Goal: Information Seeking & Learning: Learn about a topic

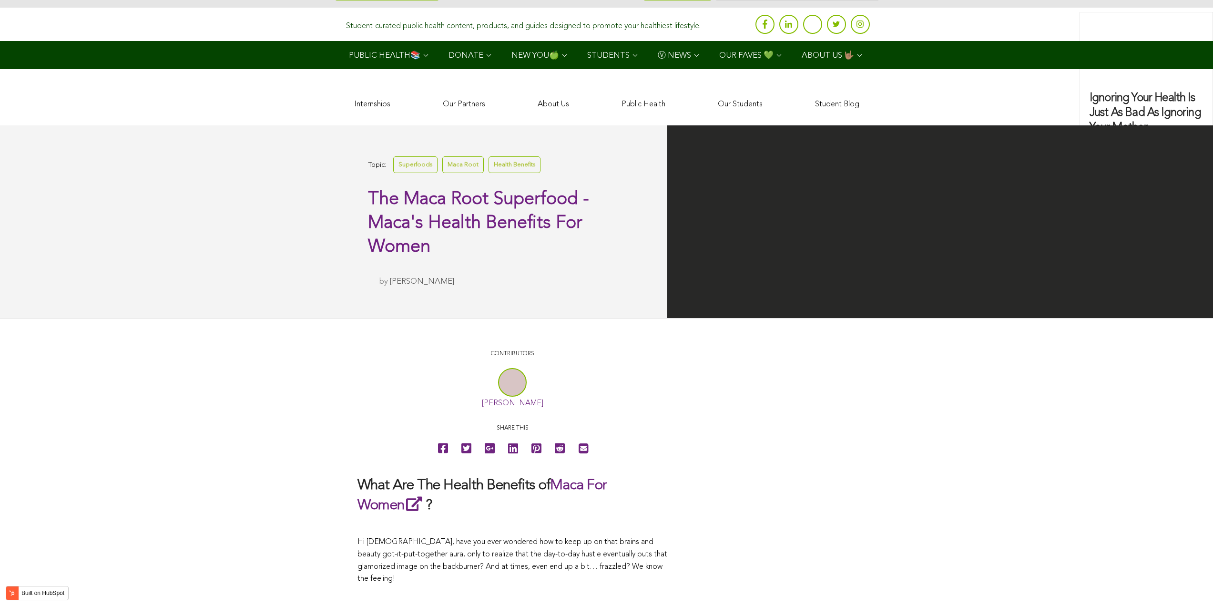
scroll to position [2062, 0]
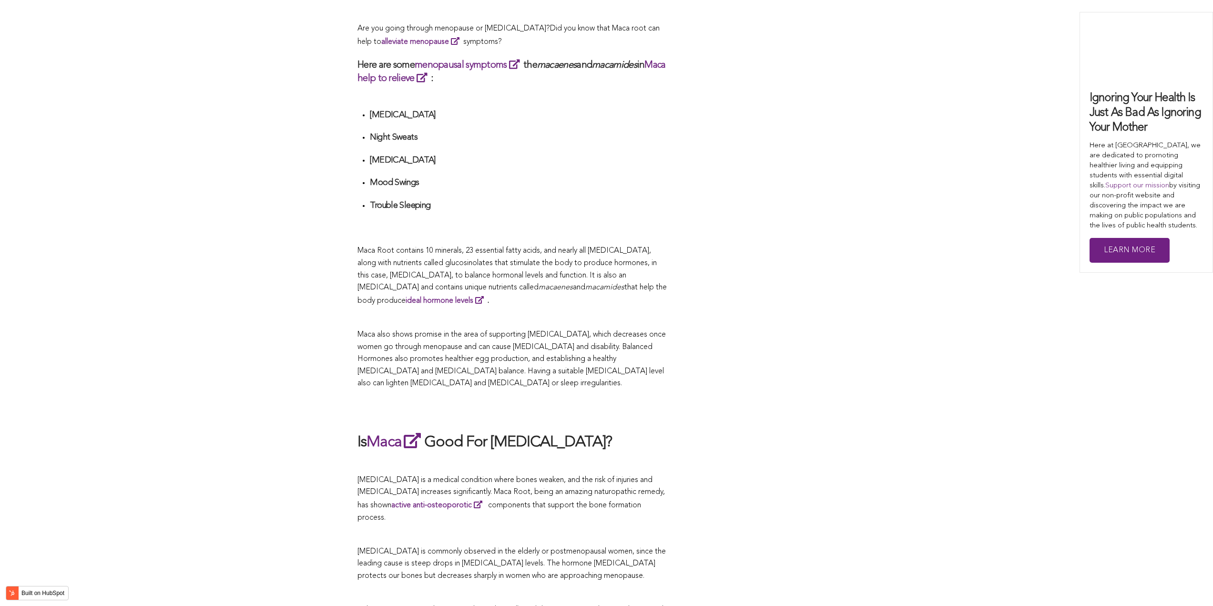
click at [656, 312] on p at bounding box center [513, 318] width 310 height 12
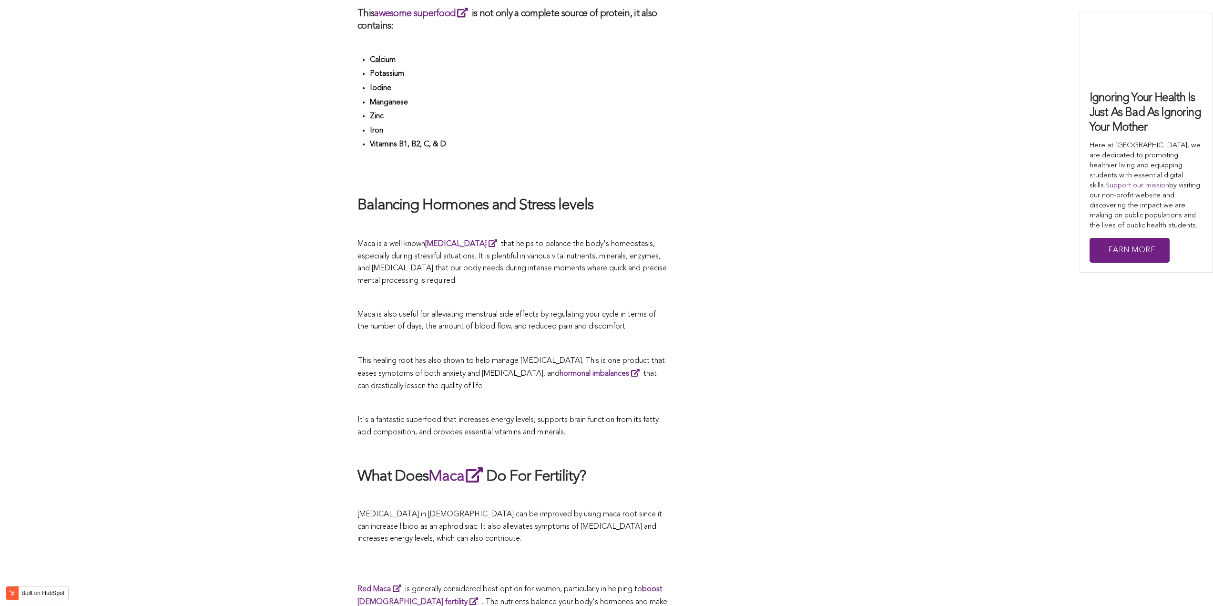
scroll to position [3150, 0]
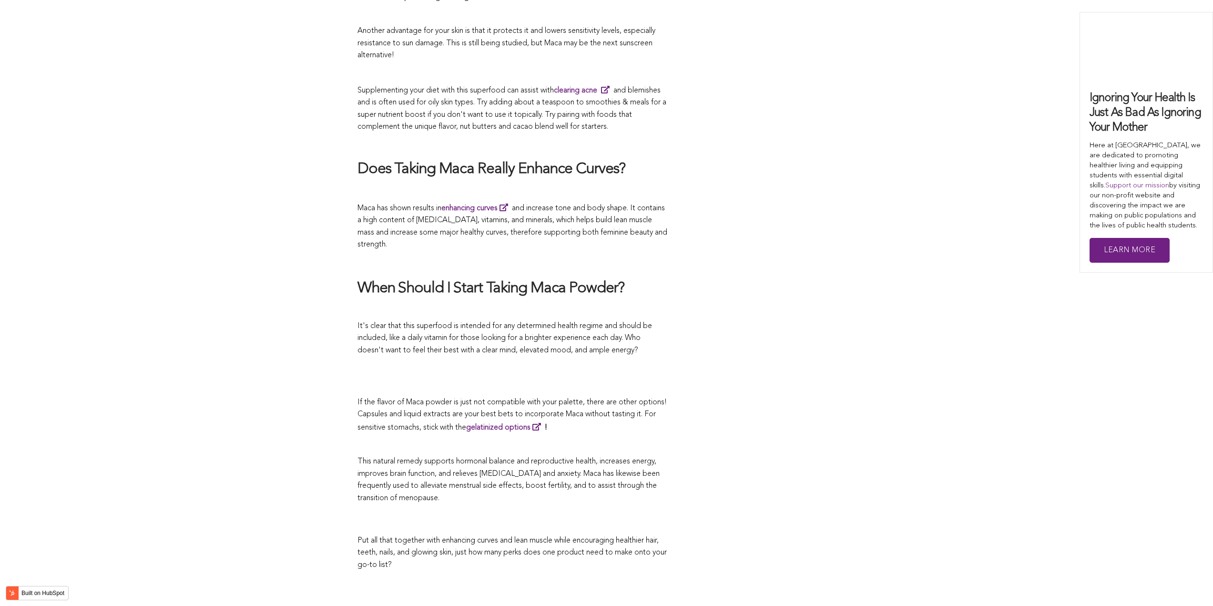
click at [517, 322] on span "It's clear that this superfood is intended for any determined health regime and…" at bounding box center [505, 338] width 295 height 32
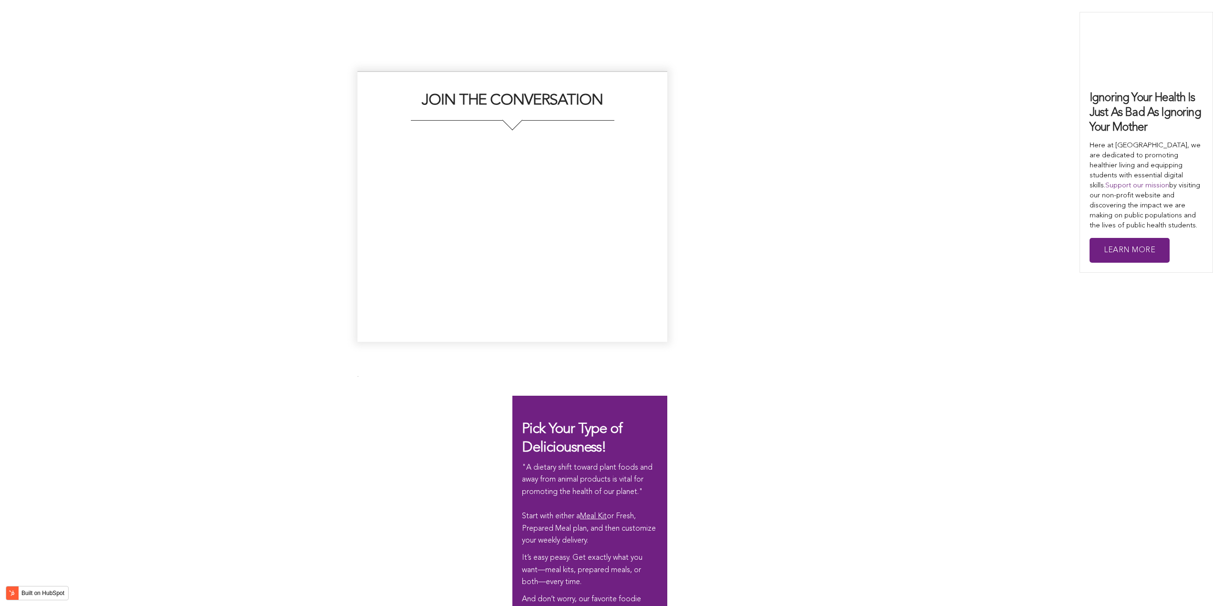
scroll to position [2575, 0]
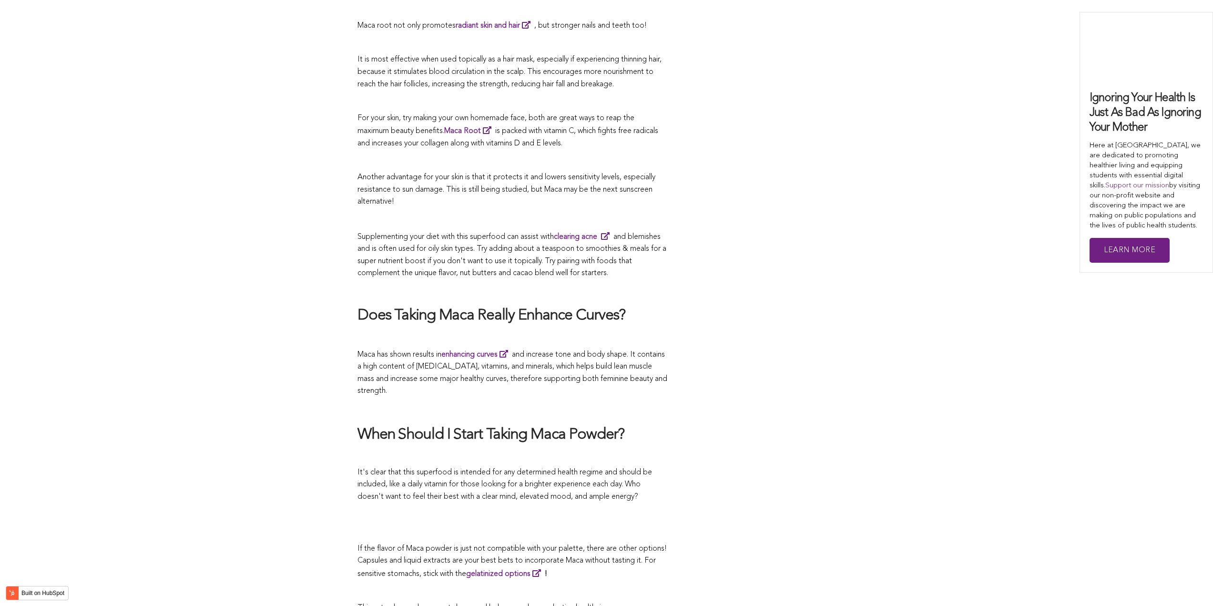
scroll to position [2544, 0]
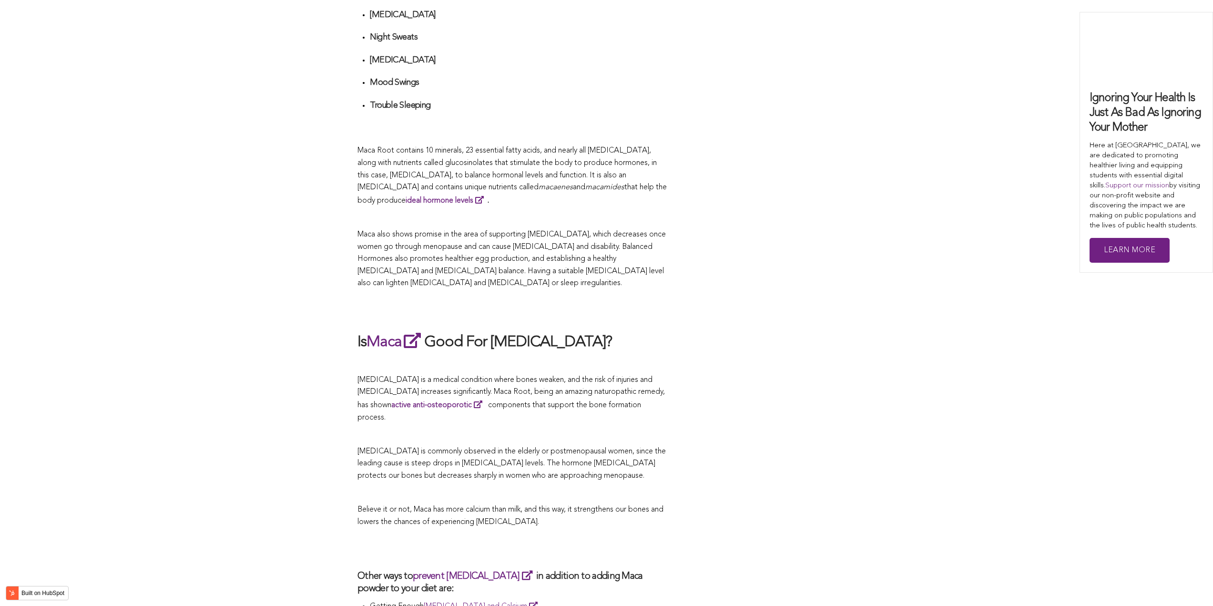
scroll to position [2927, 0]
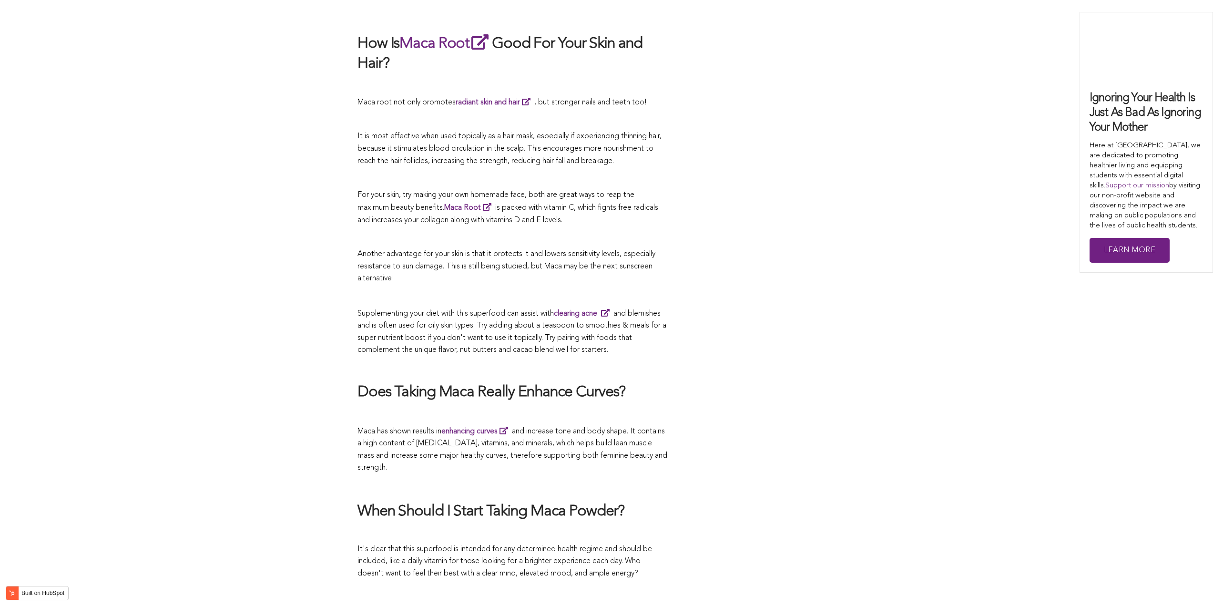
click at [652, 310] on span "Supplementing your diet with this superfood can assist with clearing acne and b…" at bounding box center [512, 332] width 309 height 44
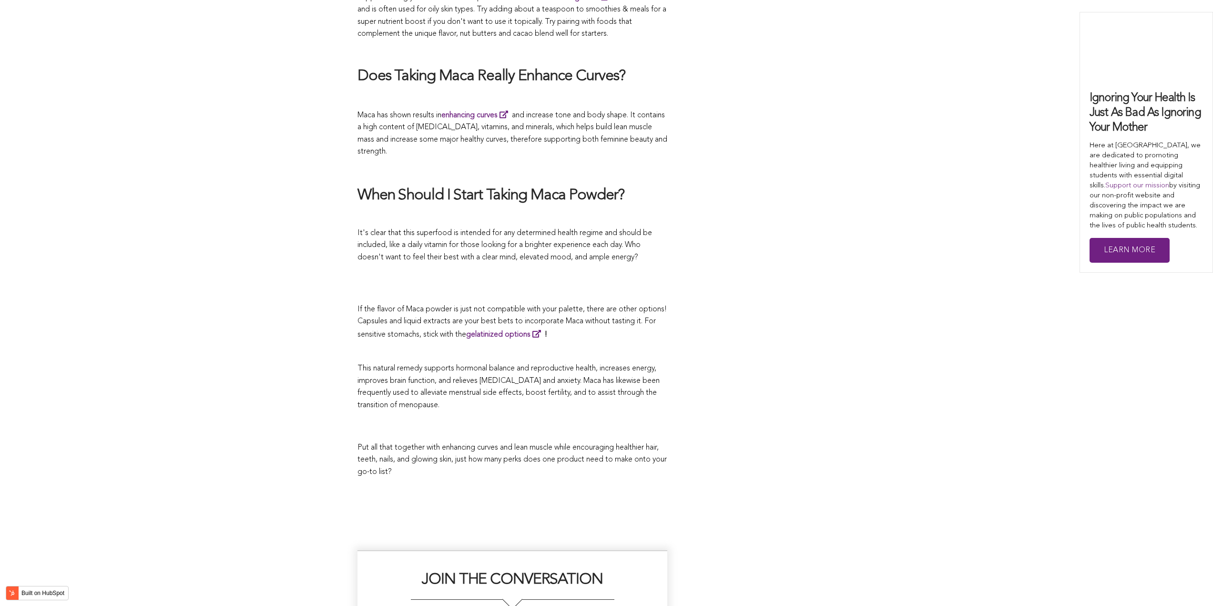
click at [591, 304] on p "If the flavor of Maca powder is just not compatible with your palette, there ar…" at bounding box center [513, 323] width 310 height 38
click at [571, 111] on p "Maca has shown results in enhancing curves and increase tone and body shape. It…" at bounding box center [513, 134] width 310 height 50
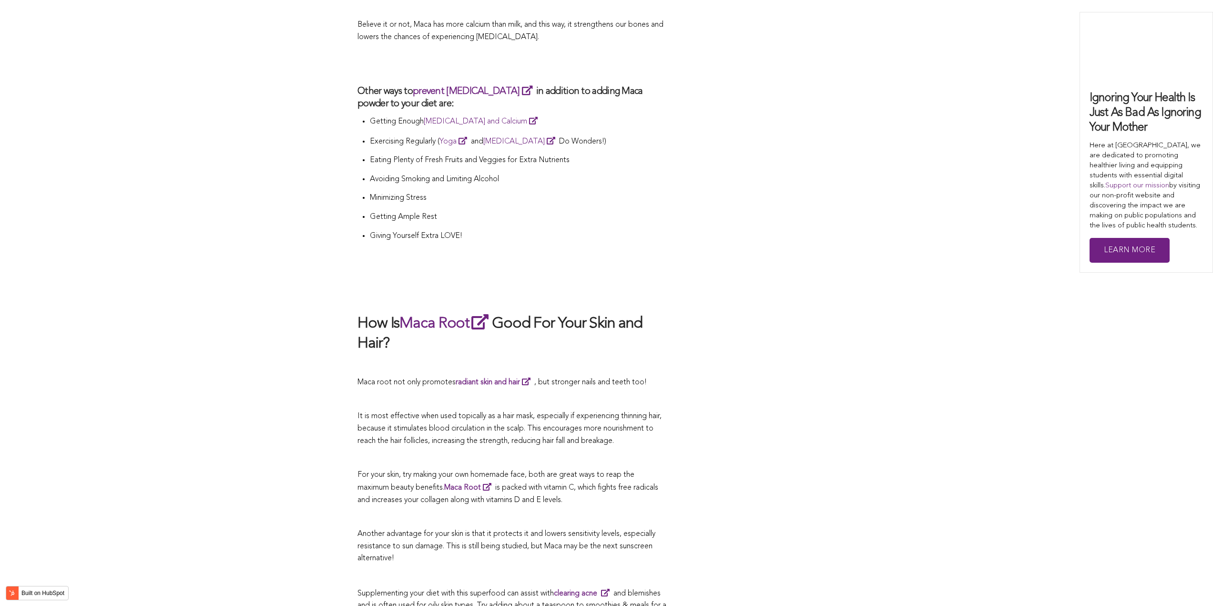
click at [557, 312] on h2 "How Is Maca Root Good For Your Skin and Hair?" at bounding box center [513, 332] width 310 height 41
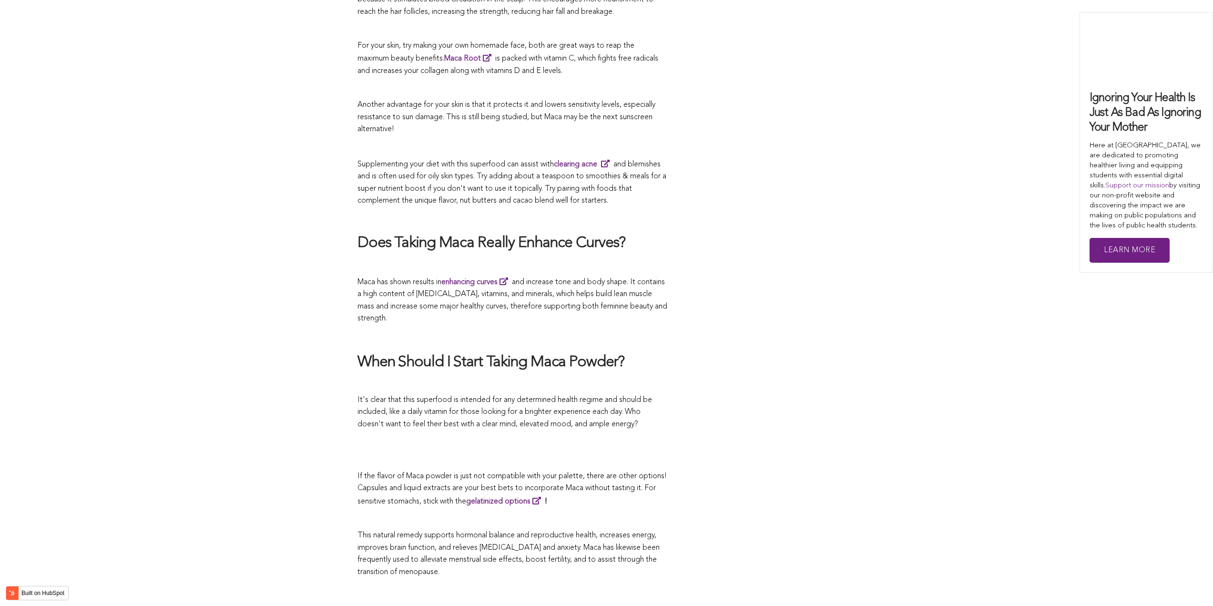
scroll to position [2522, 0]
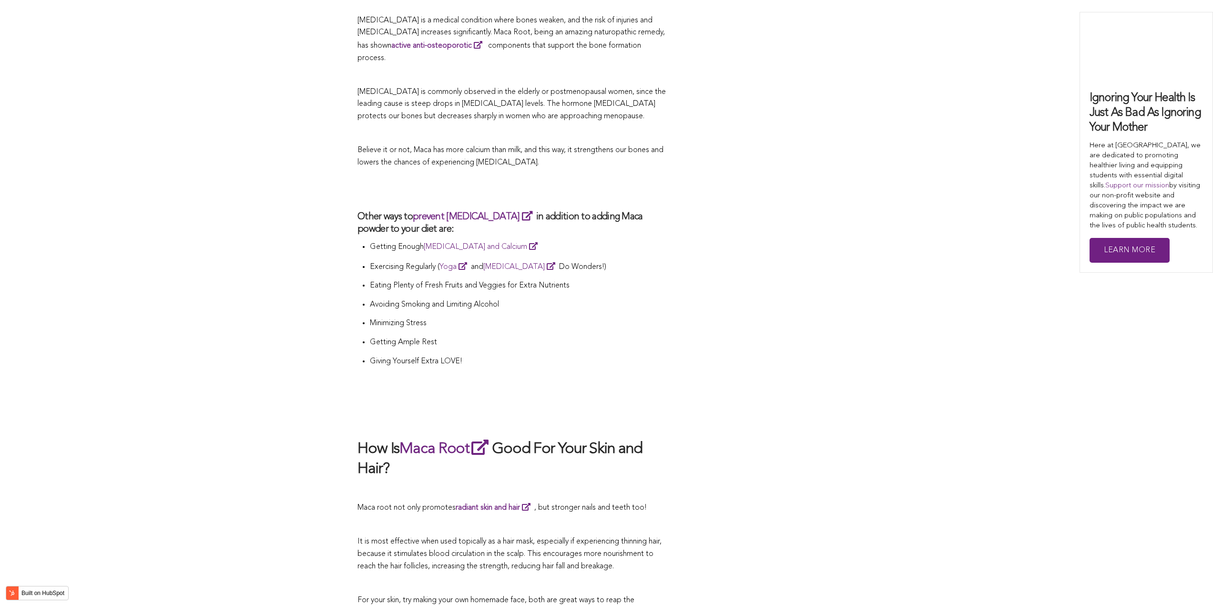
click at [621, 318] on li "Minimizing Stress" at bounding box center [519, 327] width 298 height 19
